Goal: Find specific page/section: Find specific page/section

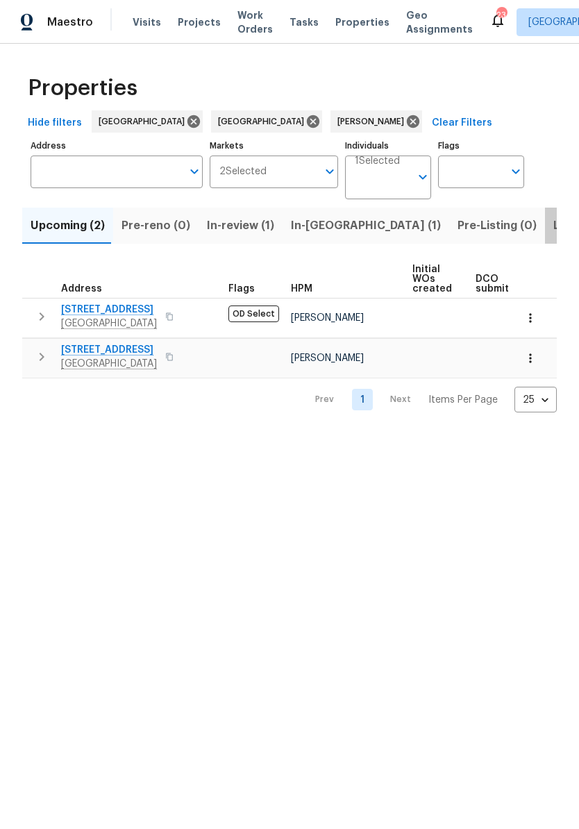
click at [553, 224] on span "Listed (6)" at bounding box center [579, 225] width 53 height 19
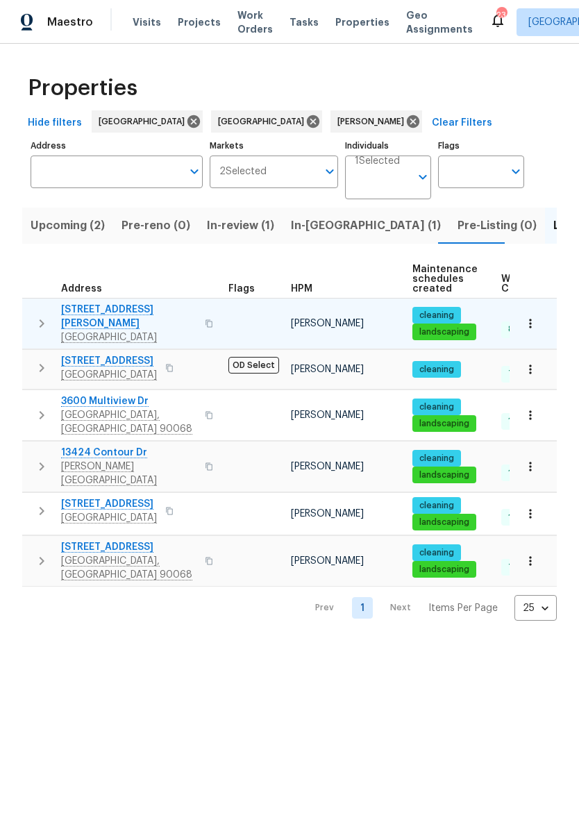
click at [126, 330] on span "[GEOGRAPHIC_DATA]" at bounding box center [128, 337] width 135 height 14
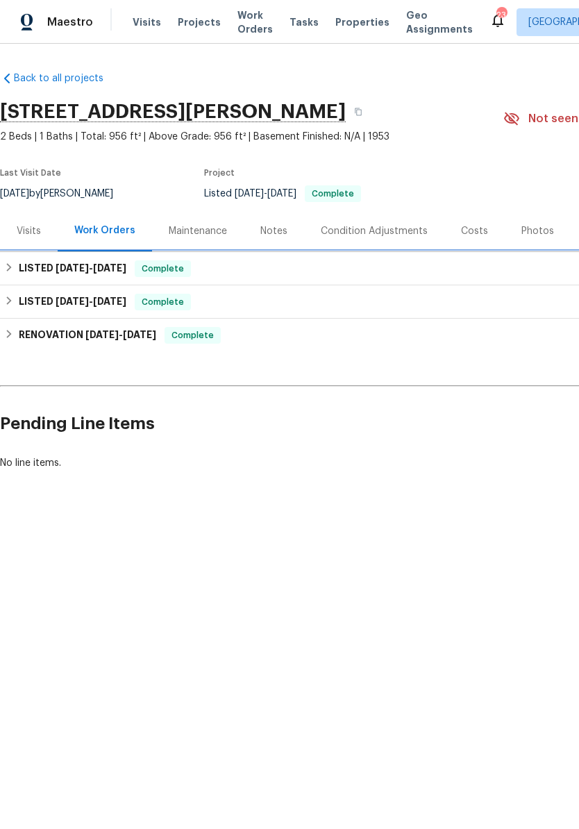
click at [99, 267] on span "4/18/25" at bounding box center [109, 268] width 33 height 10
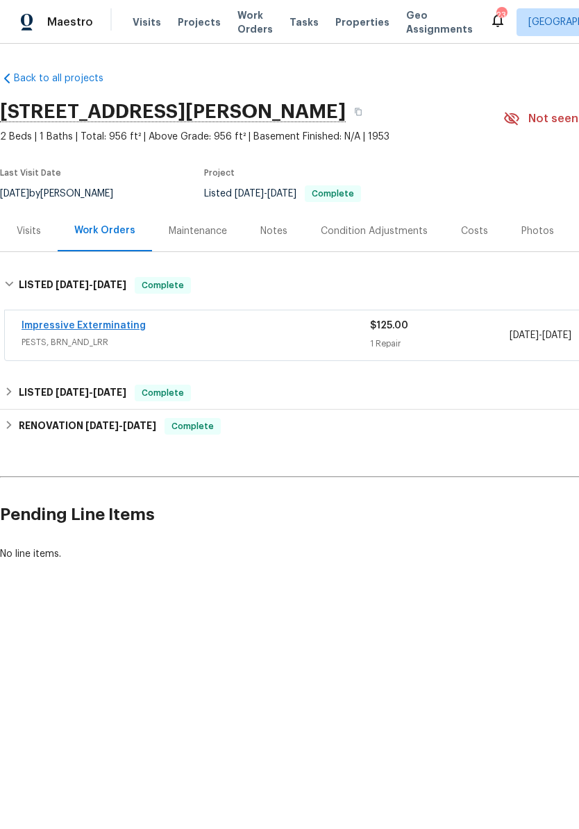
click at [103, 326] on link "Impressive Exterminating" at bounding box center [84, 326] width 124 height 10
